Goal: Navigation & Orientation: Find specific page/section

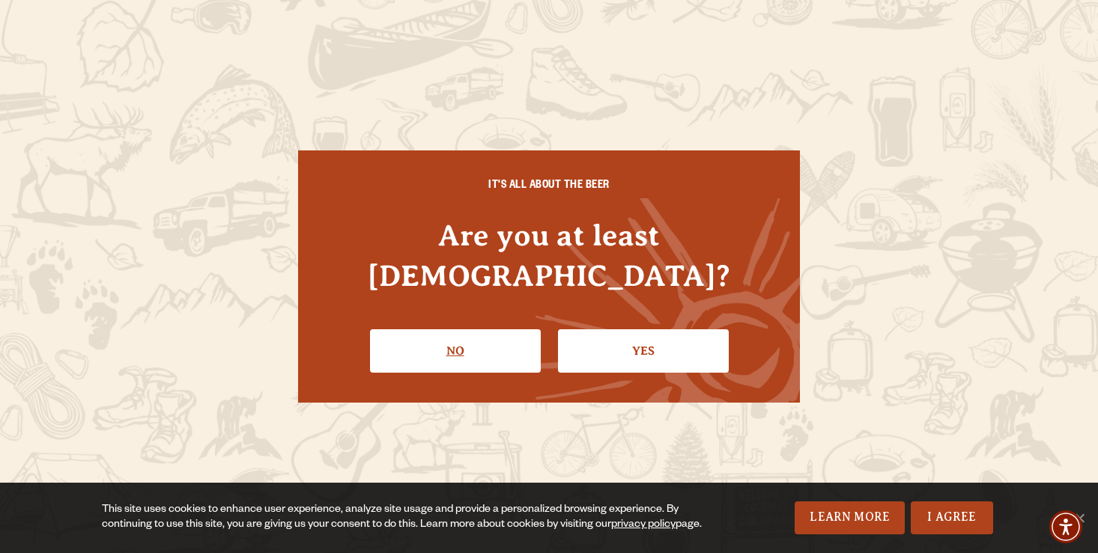
click at [504, 329] on link "No" at bounding box center [455, 350] width 171 height 43
click at [670, 329] on link "Yes" at bounding box center [643, 350] width 171 height 43
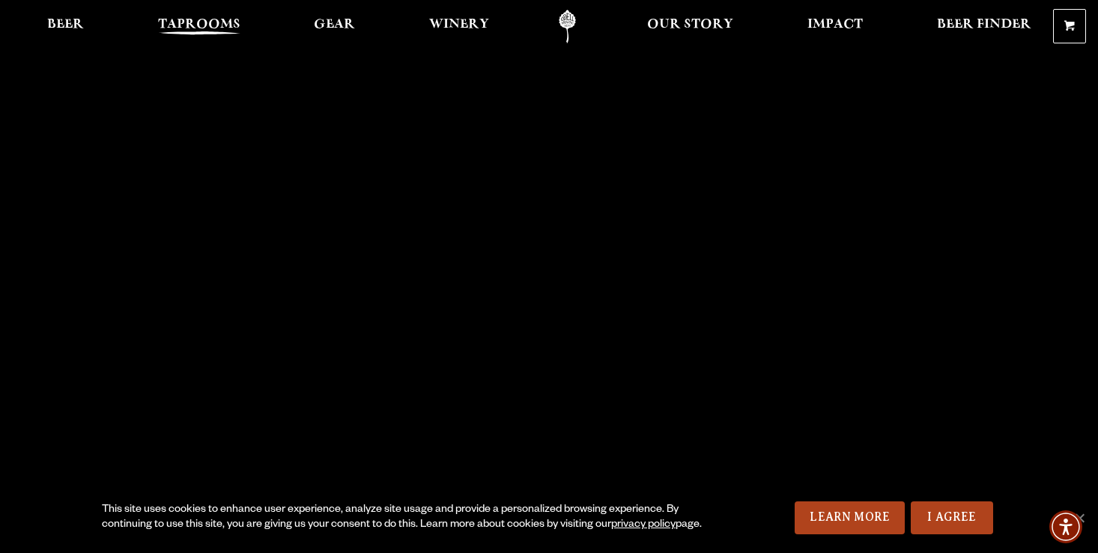
click at [197, 21] on span "Taprooms" at bounding box center [199, 25] width 82 height 12
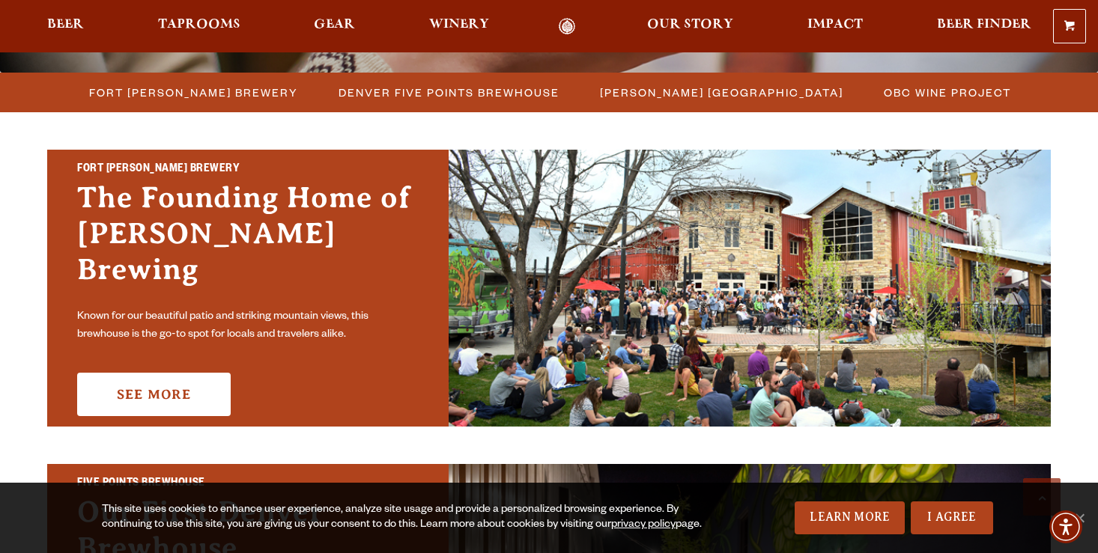
scroll to position [412, 0]
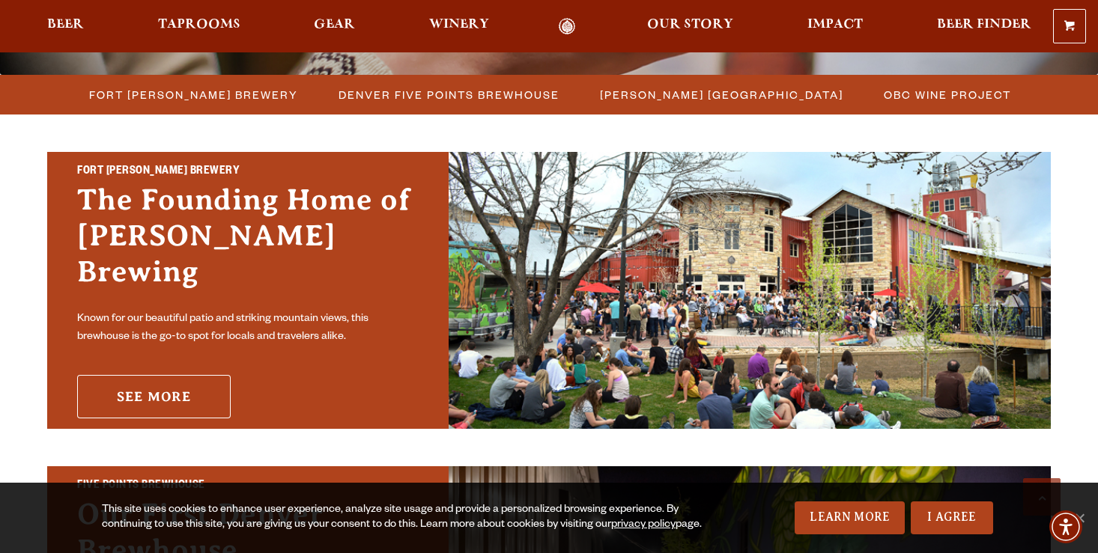
click at [193, 380] on link "See More" at bounding box center [153, 396] width 153 height 43
